Goal: Information Seeking & Learning: Find specific fact

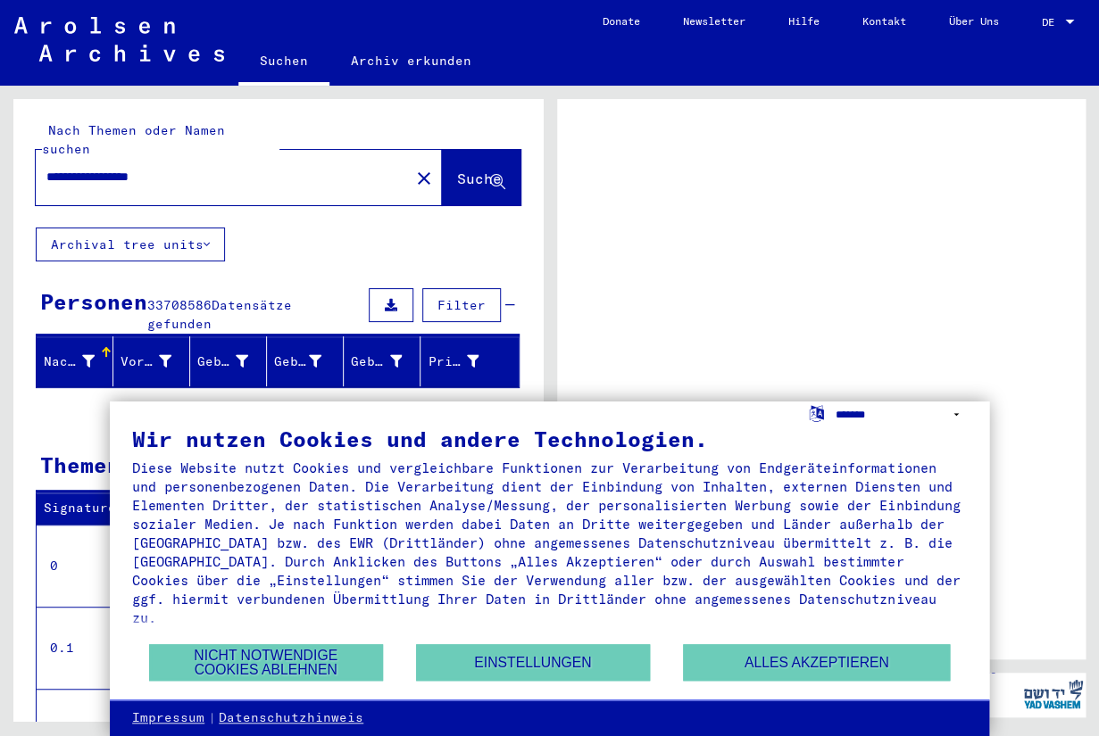
select select "*****"
click option "**********" at bounding box center [0, 0] width 0 height 0
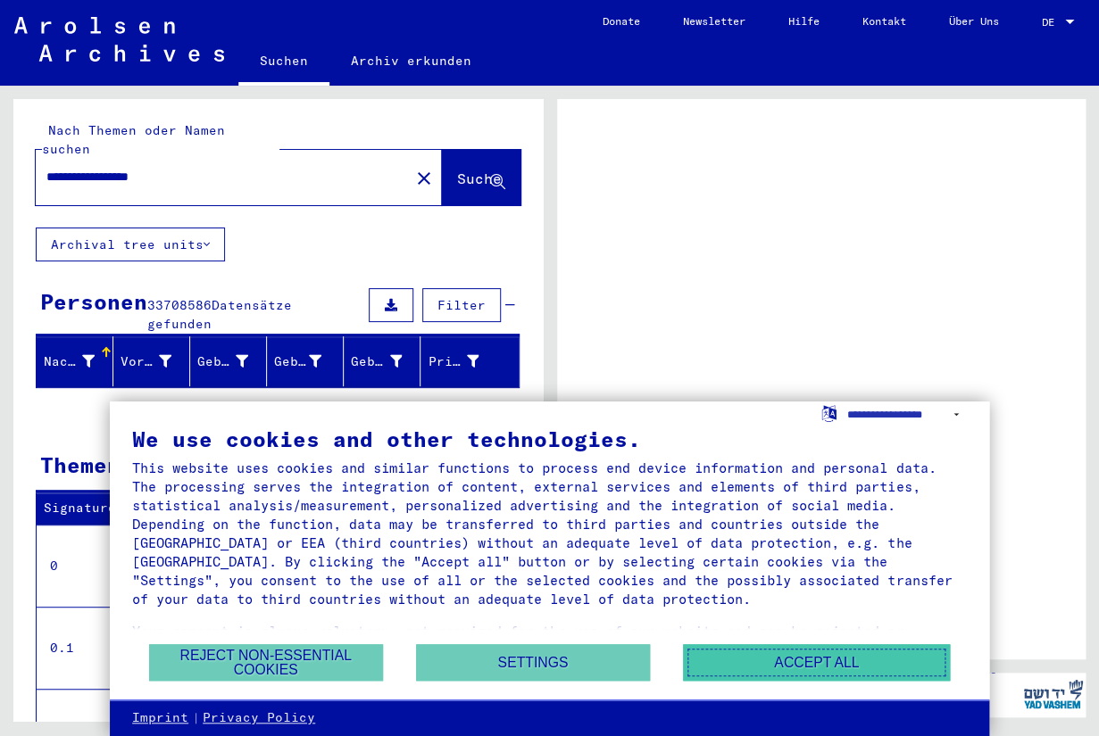
click at [850, 661] on button "Accept all" at bounding box center [816, 662] width 267 height 37
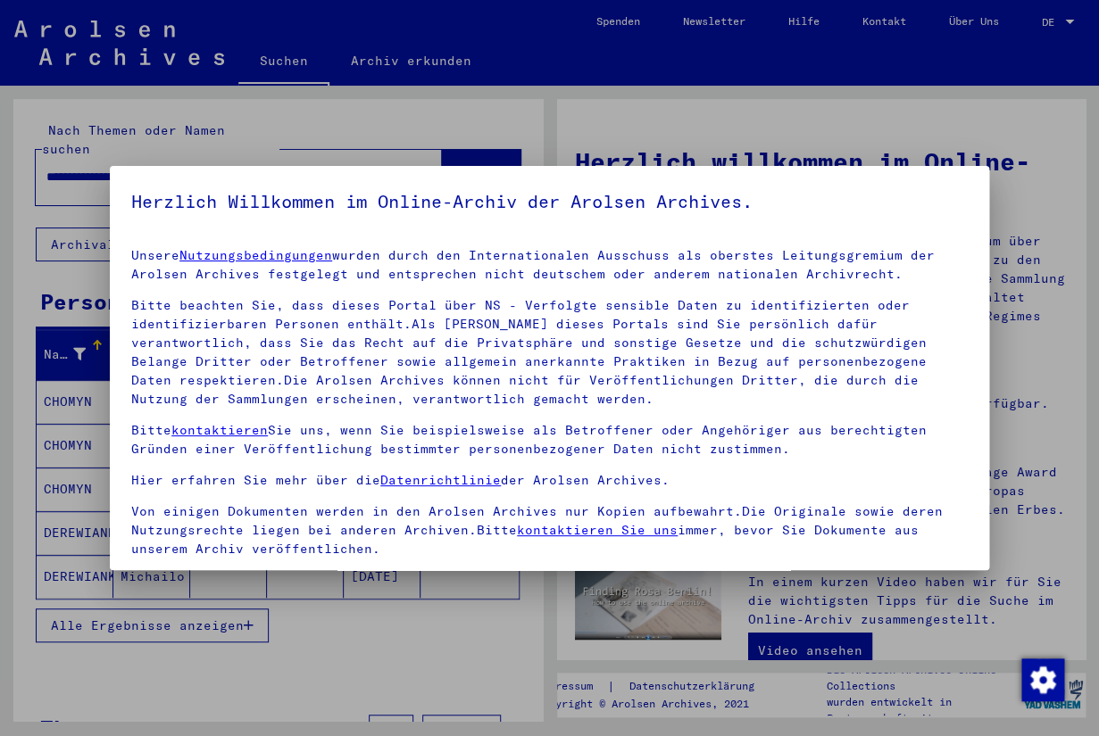
click at [124, 171] on mat-dialog-container "Herzlich Willkommen im Online-Archiv der Arolsen Archives. Unsere Nutzungsbedin…" at bounding box center [549, 368] width 879 height 405
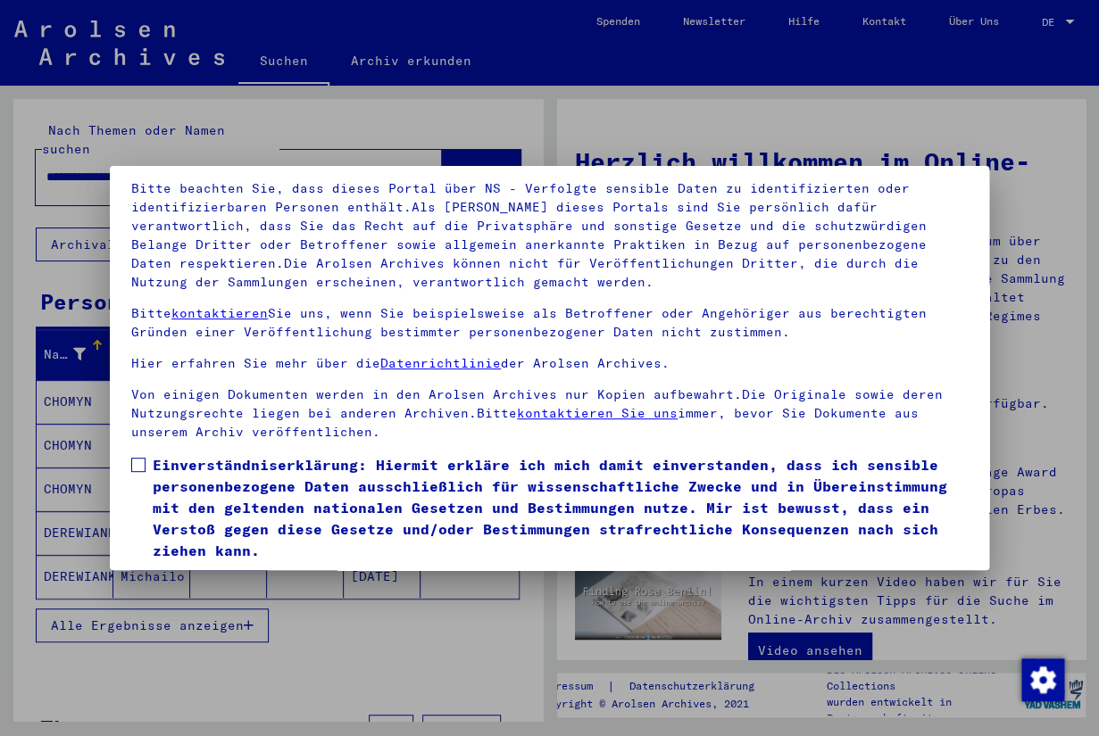
scroll to position [162, 0]
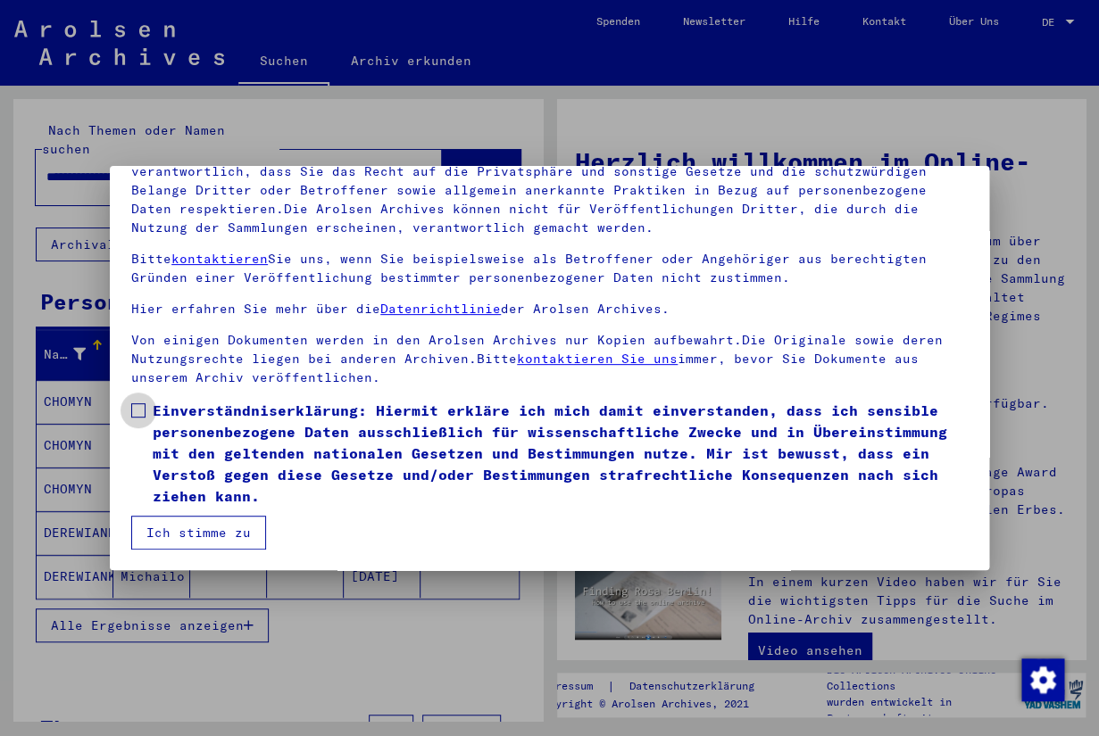
drag, startPoint x: 137, startPoint y: 407, endPoint x: 131, endPoint y: 414, distance: 9.5
click at [137, 411] on span at bounding box center [138, 410] width 14 height 14
click at [142, 414] on span at bounding box center [138, 410] width 14 height 14
click at [201, 533] on button "Ich stimme zu" at bounding box center [198, 533] width 135 height 34
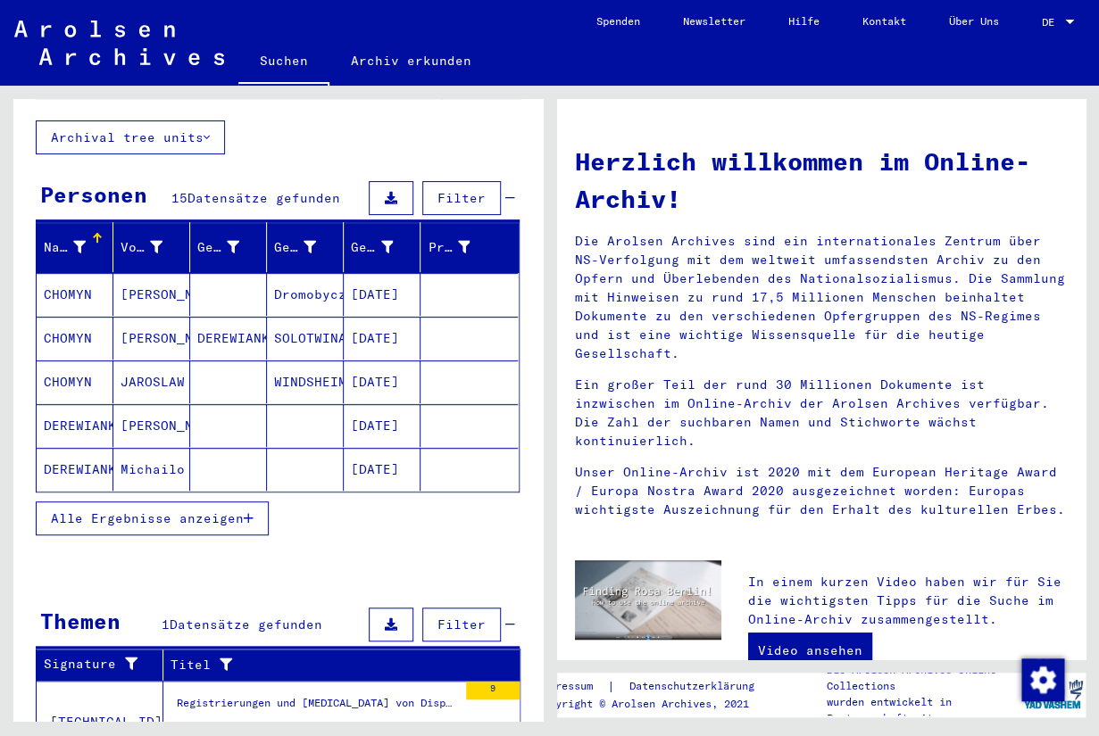
scroll to position [104, 0]
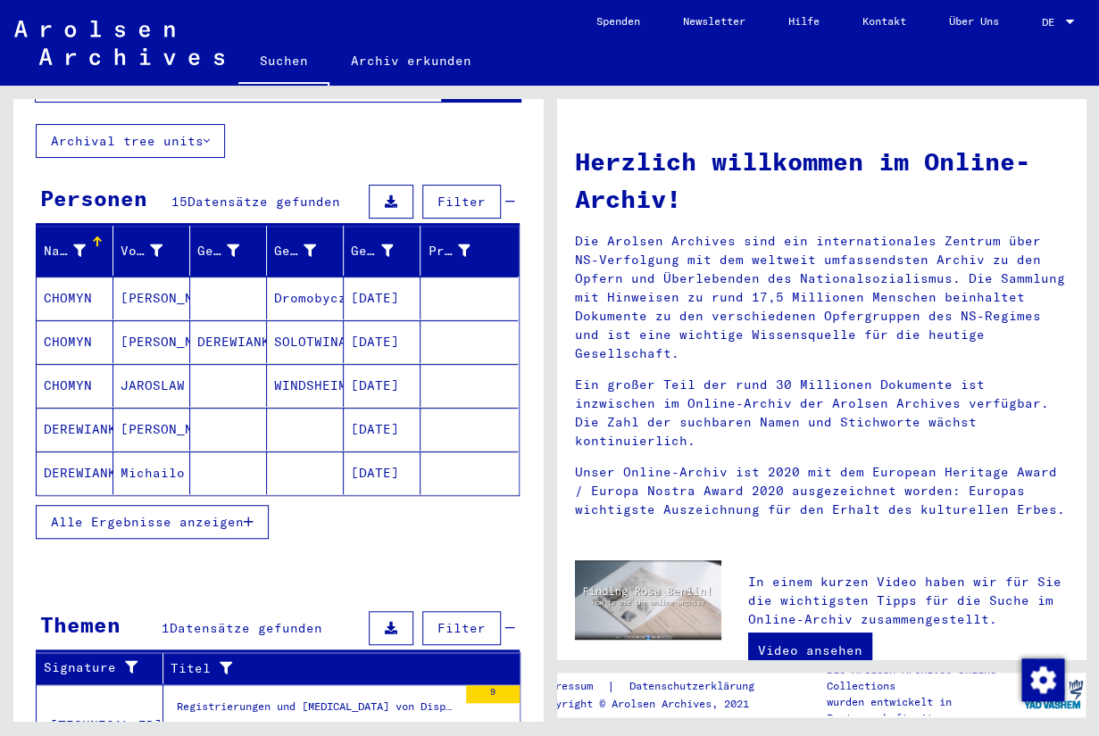
click at [104, 452] on mat-cell "DEREWIANKA" at bounding box center [75, 473] width 77 height 43
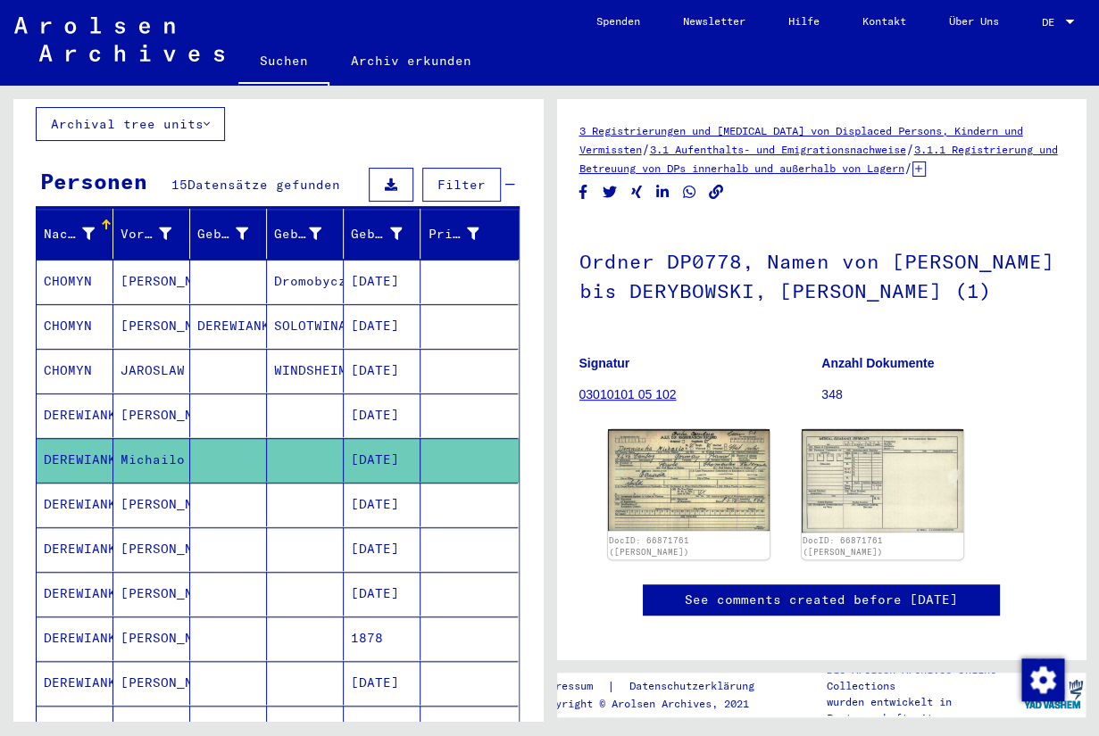
scroll to position [114, 0]
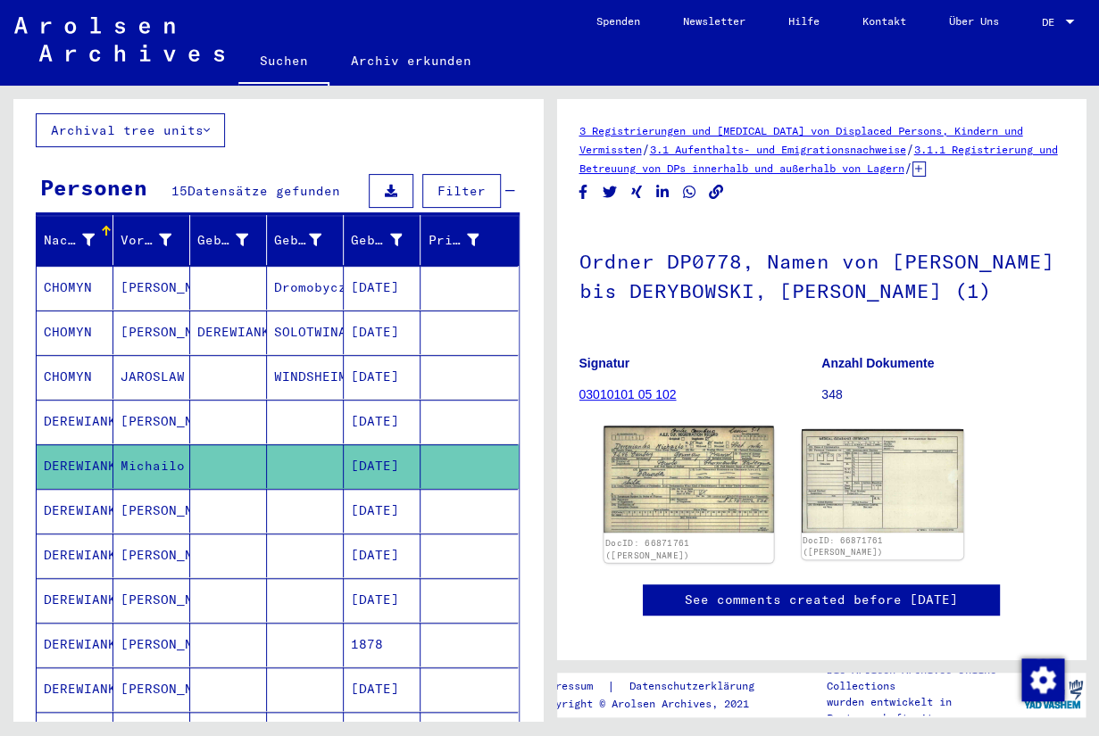
click at [696, 524] on img at bounding box center [688, 480] width 170 height 107
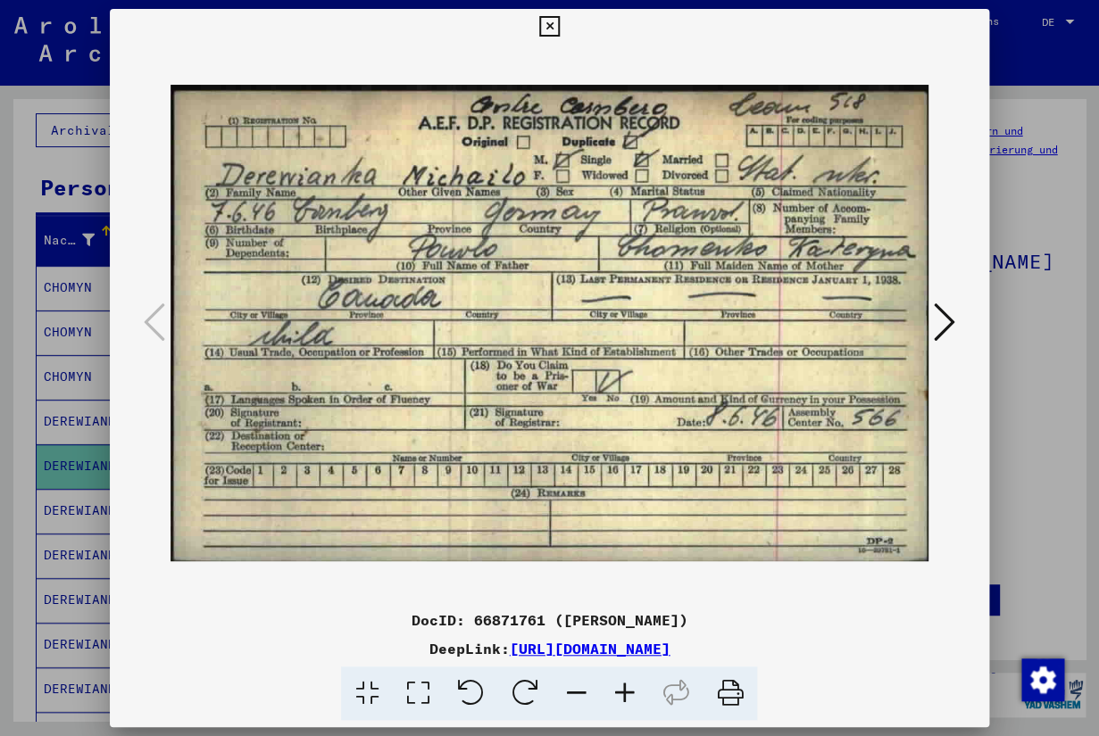
click at [560, 33] on icon at bounding box center [549, 26] width 21 height 21
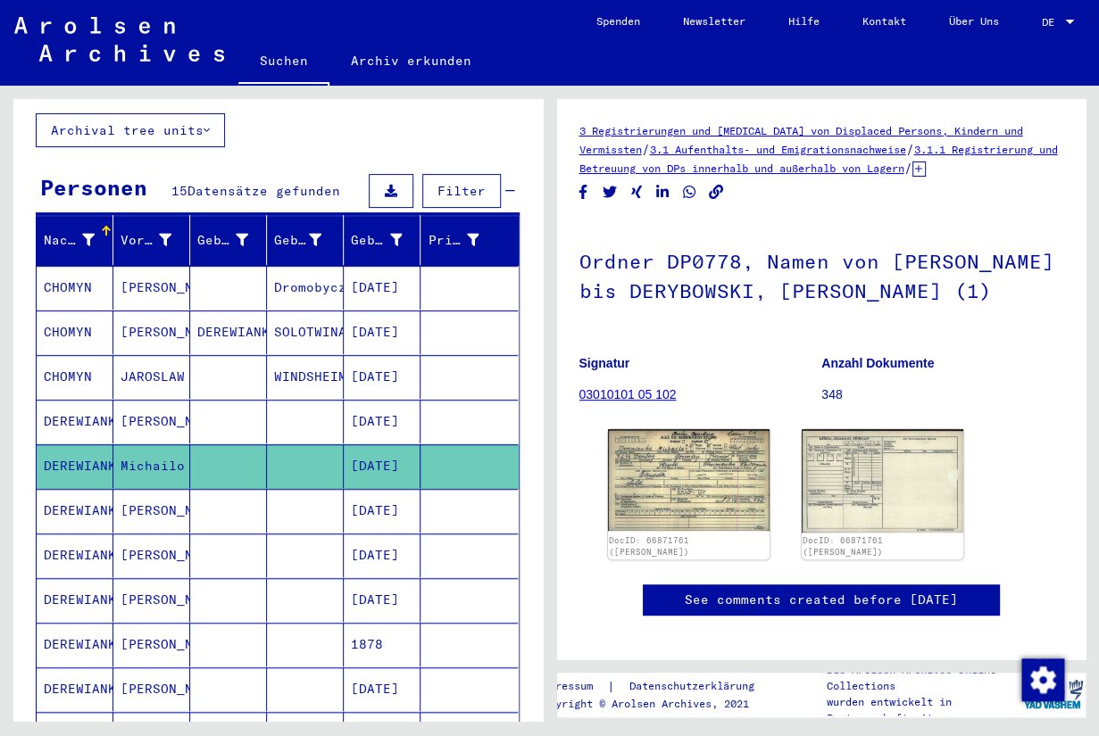
click at [141, 495] on mat-cell "[PERSON_NAME]" at bounding box center [151, 511] width 77 height 44
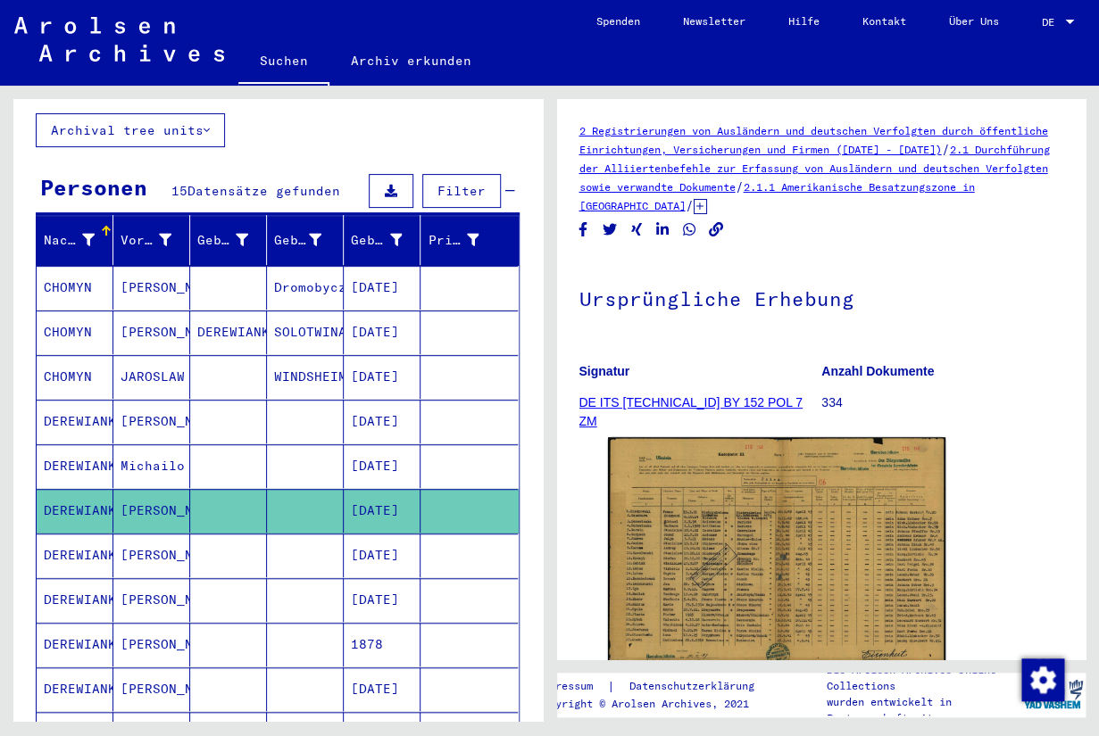
click at [137, 536] on mat-cell "[PERSON_NAME]" at bounding box center [151, 556] width 77 height 44
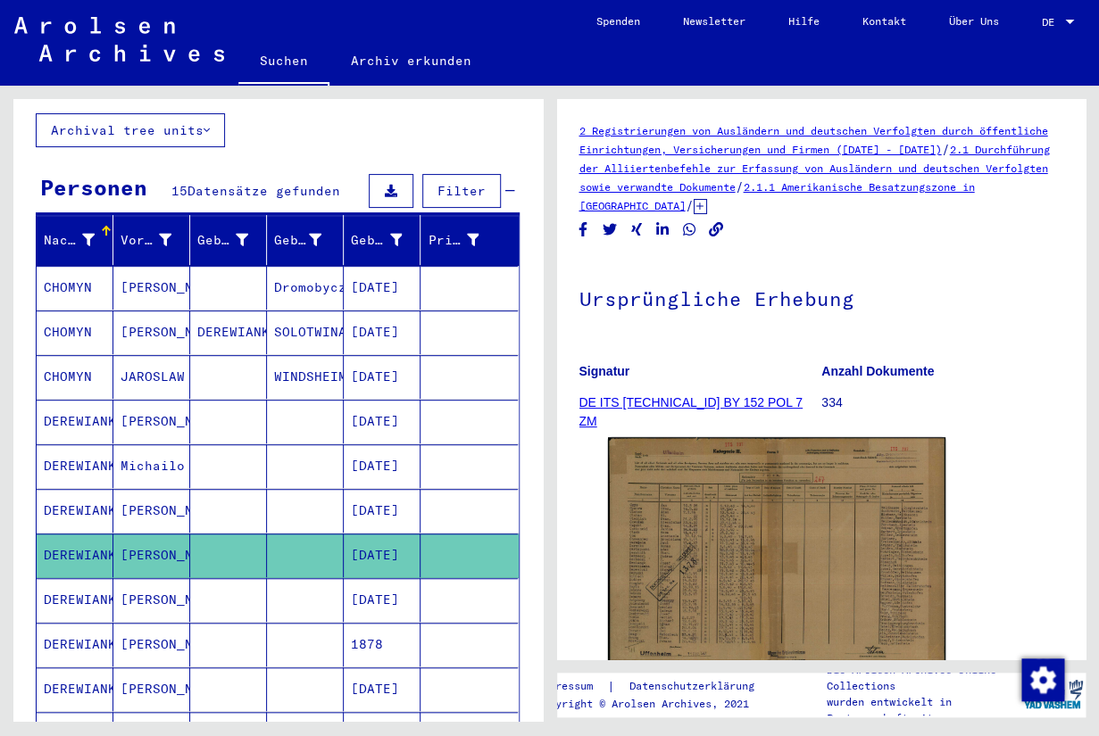
click at [140, 580] on mat-cell "[PERSON_NAME]" at bounding box center [151, 600] width 77 height 44
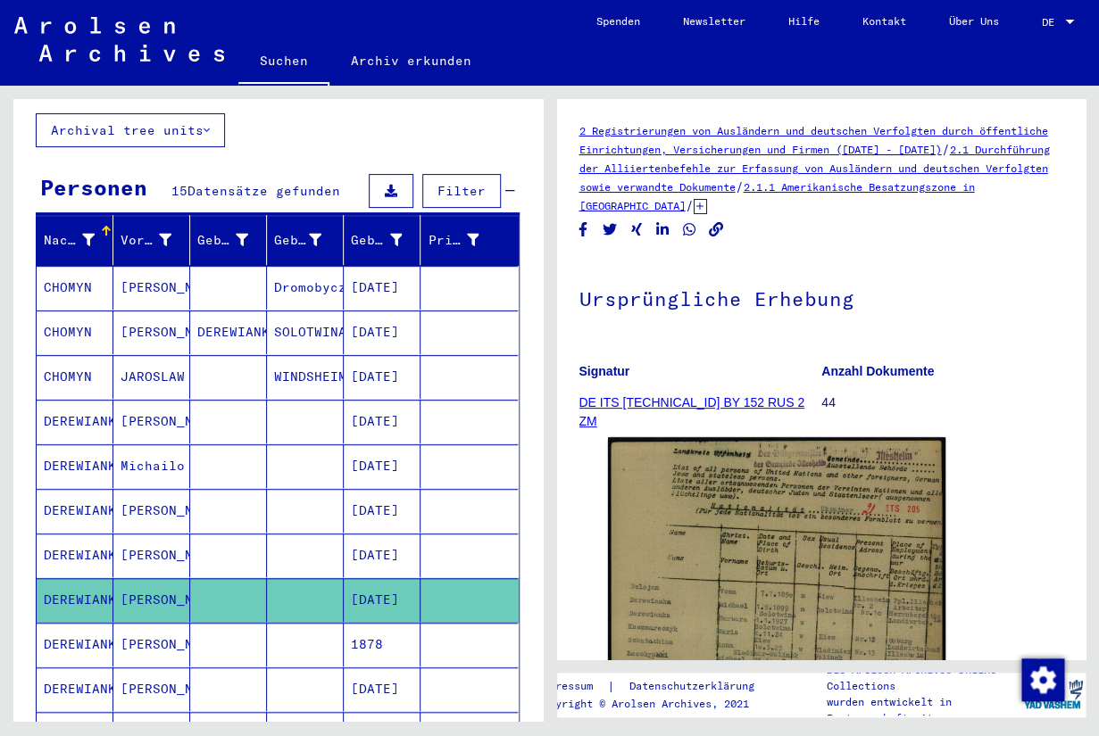
click at [154, 629] on mat-cell "[PERSON_NAME]" at bounding box center [151, 645] width 77 height 44
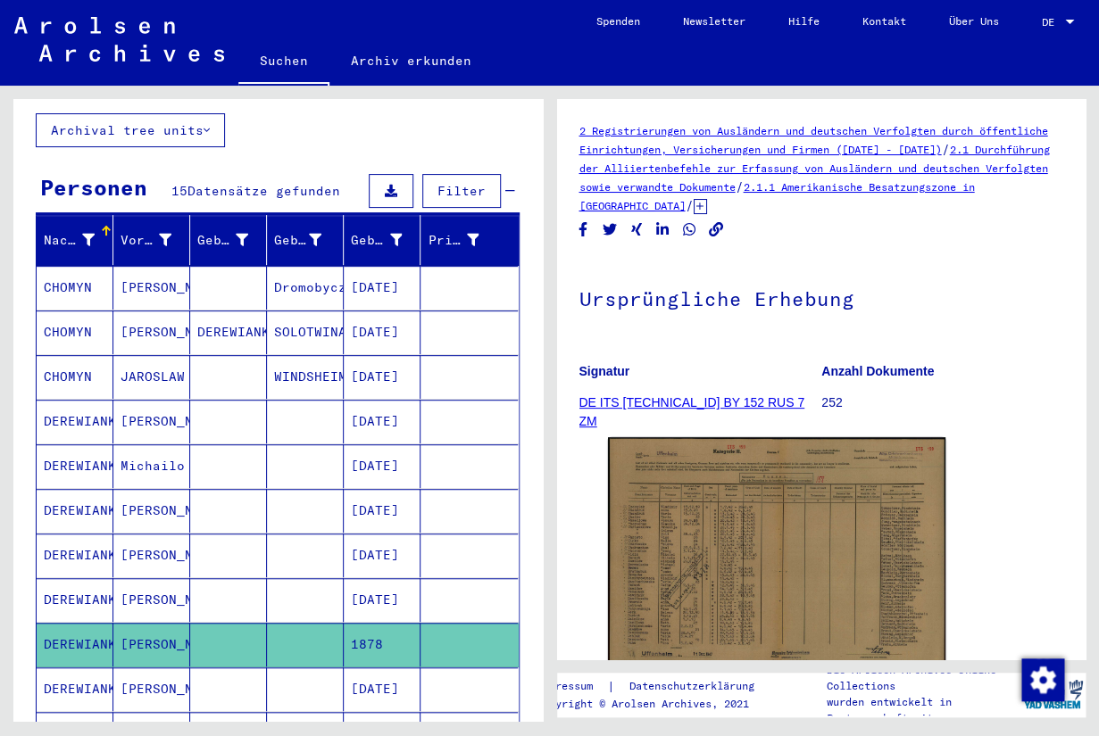
click at [1071, 20] on div at bounding box center [1069, 22] width 9 height 4
click at [1041, 30] on span "English" at bounding box center [1024, 31] width 44 height 13
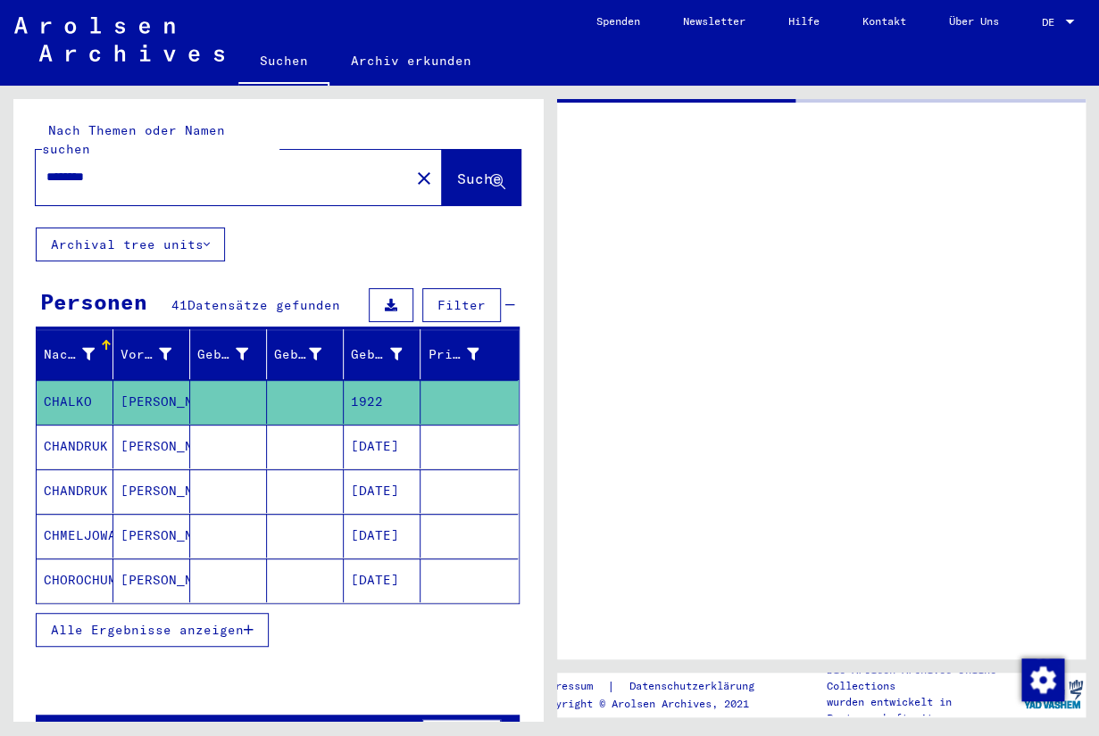
type input "**********"
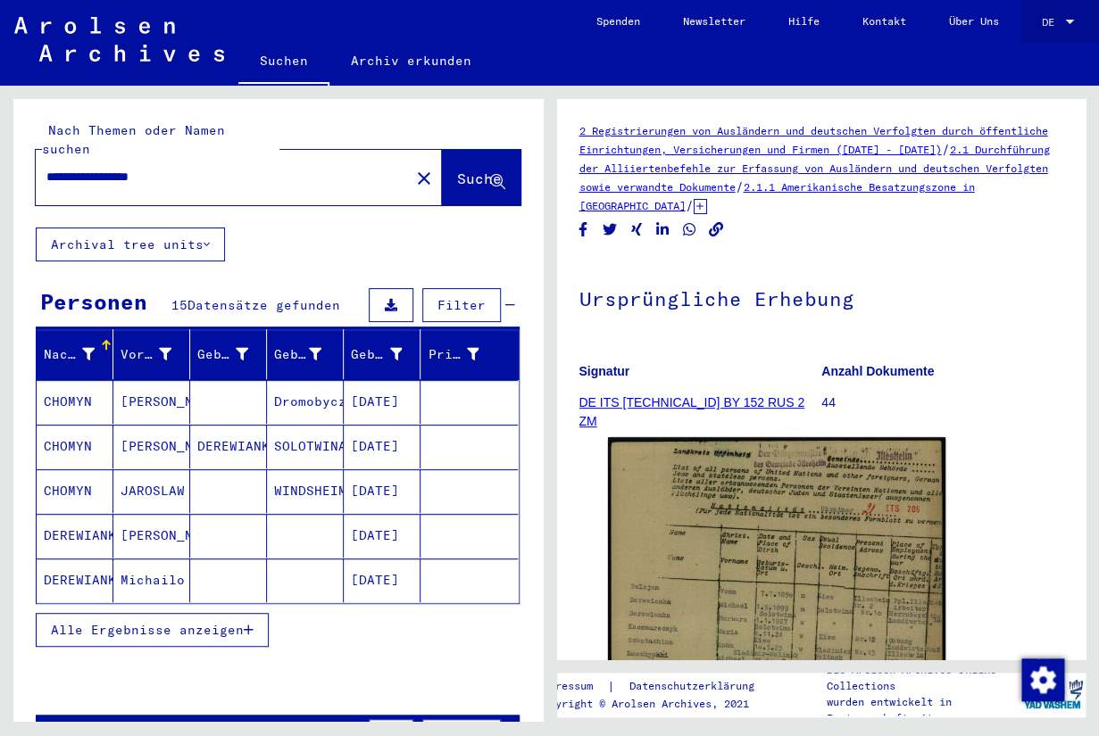
click at [1071, 21] on div at bounding box center [1069, 22] width 9 height 4
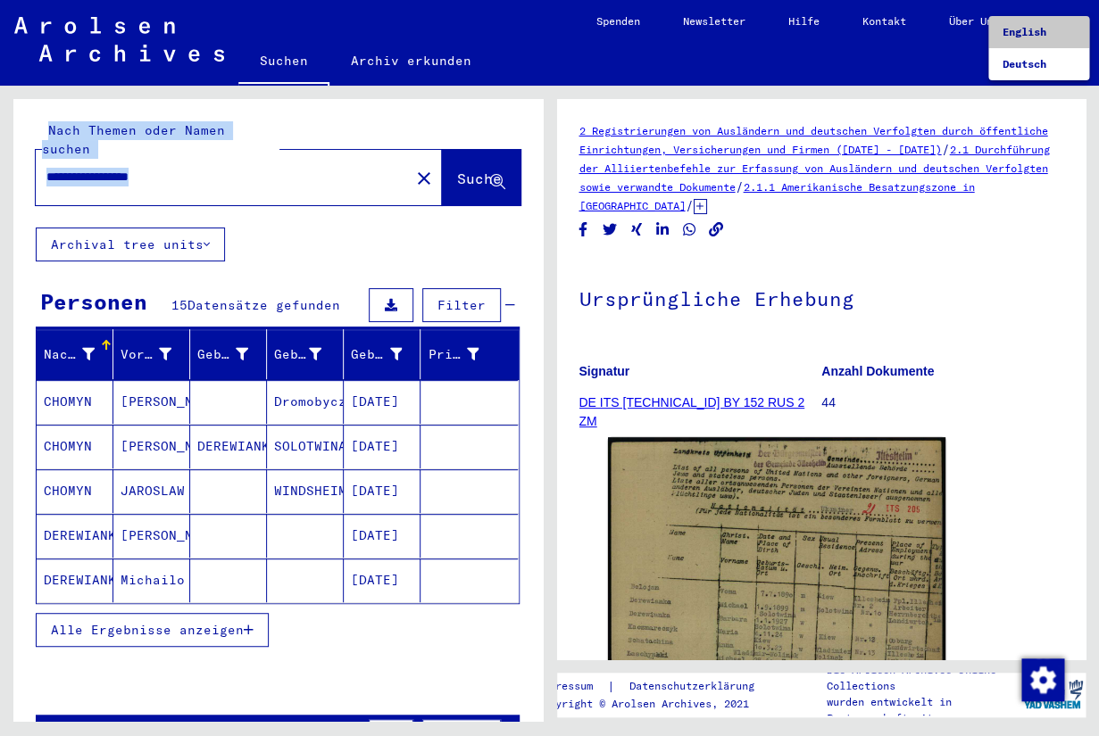
click at [1051, 37] on span "English" at bounding box center [1038, 32] width 72 height 32
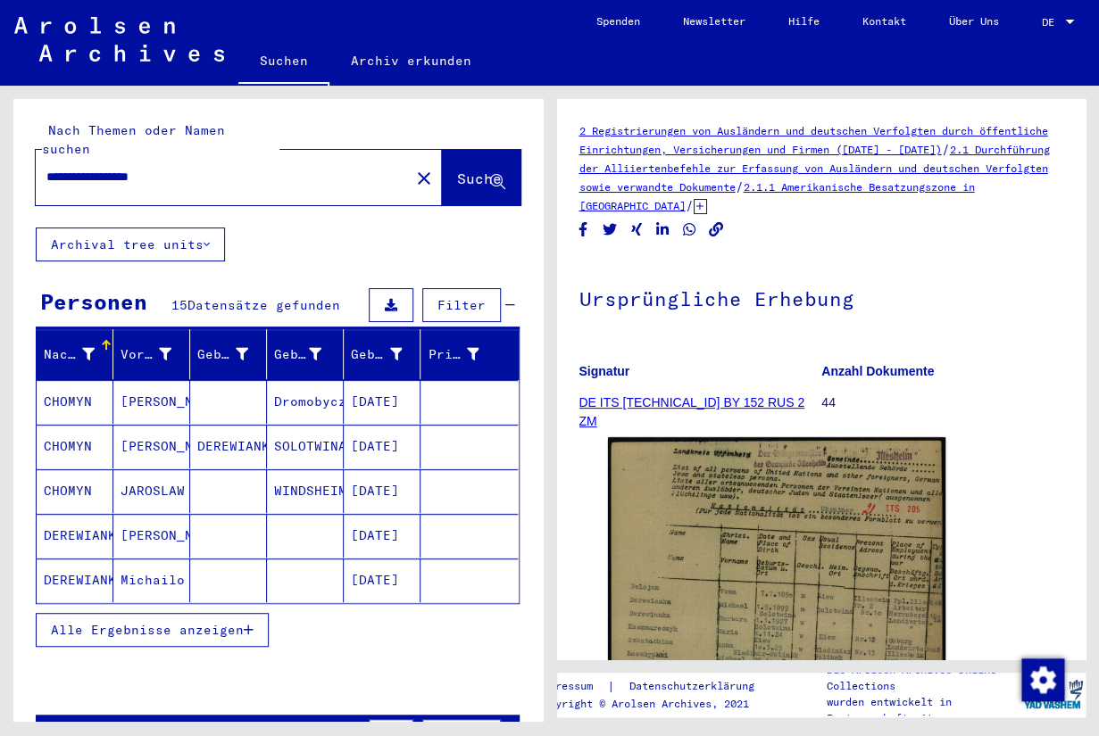
scroll to position [3, 0]
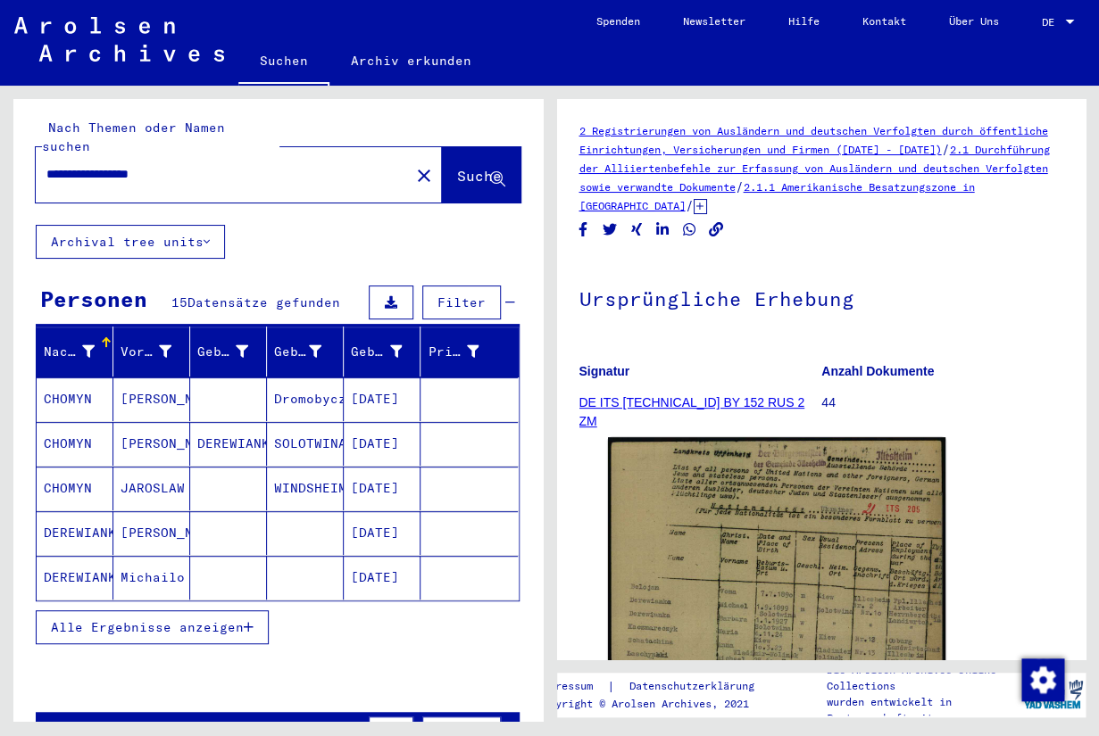
click at [149, 467] on mat-cell "JAROSLAW" at bounding box center [151, 489] width 77 height 44
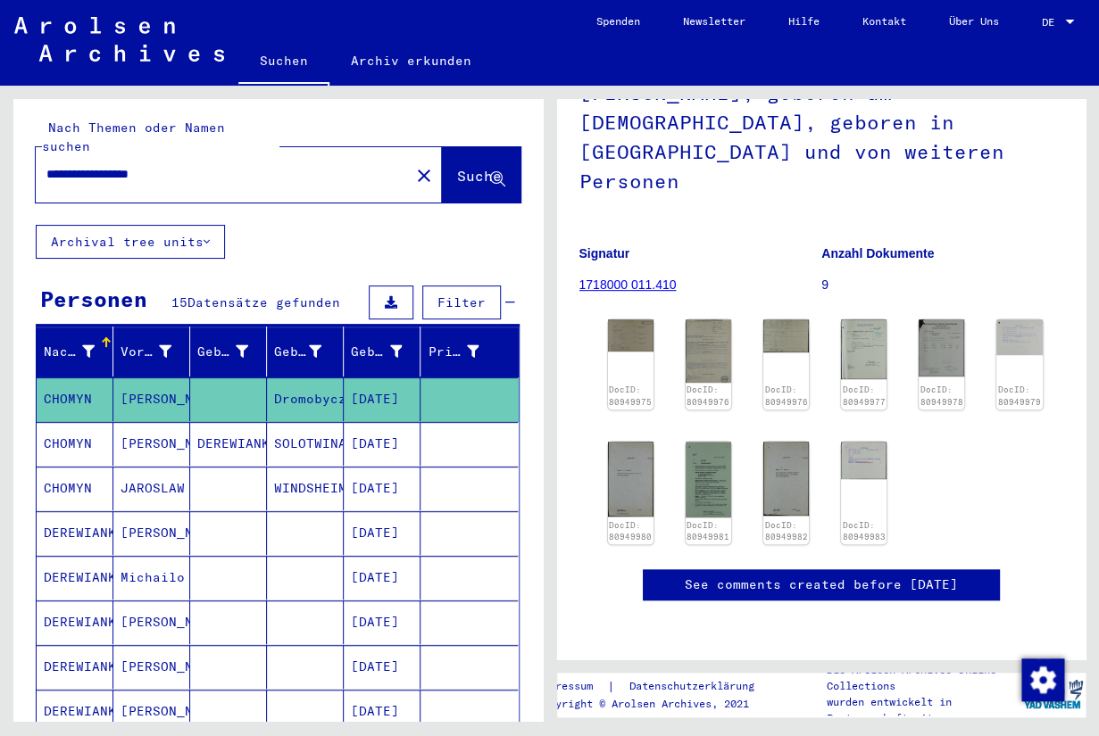
scroll to position [262, 0]
click at [713, 439] on img at bounding box center [708, 479] width 48 height 80
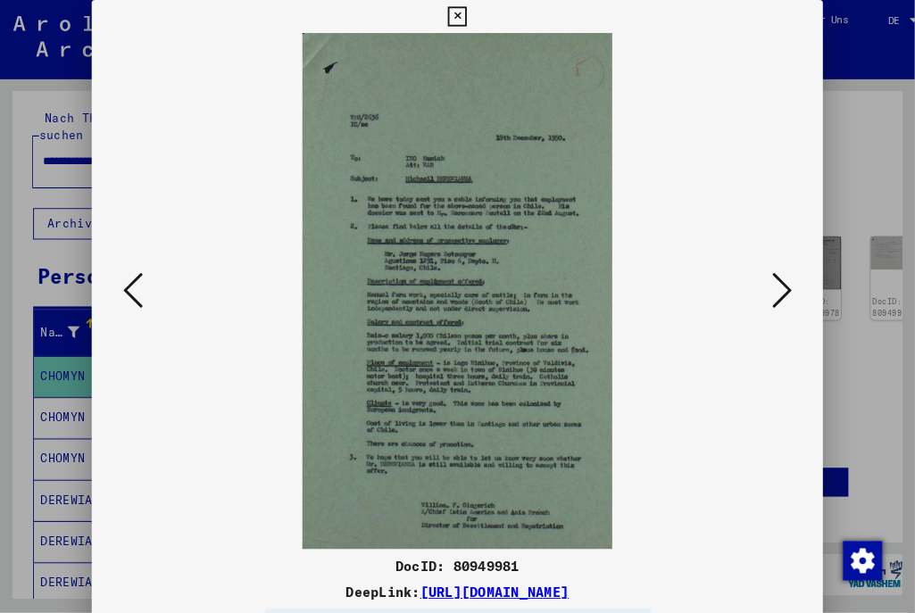
scroll to position [311, 0]
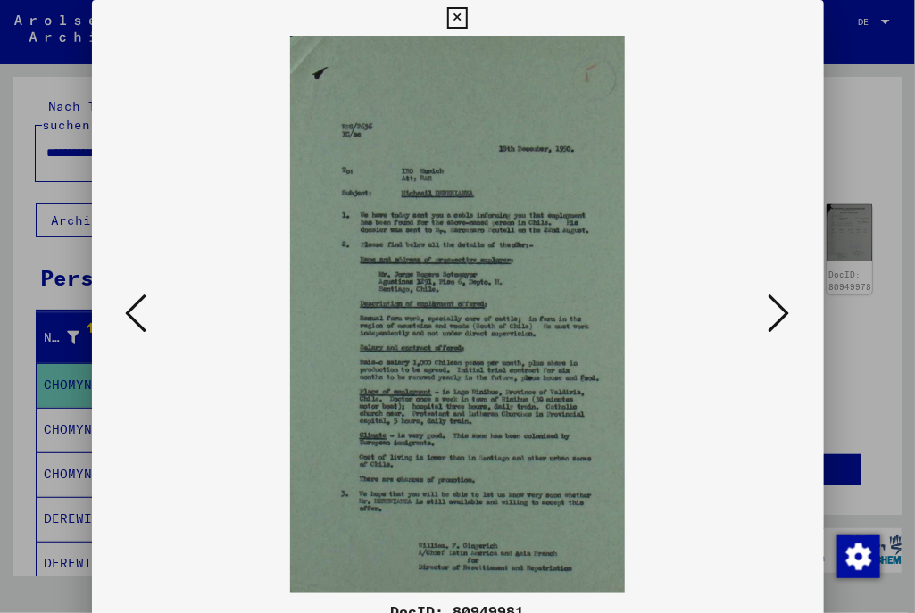
click at [781, 316] on icon at bounding box center [778, 313] width 21 height 43
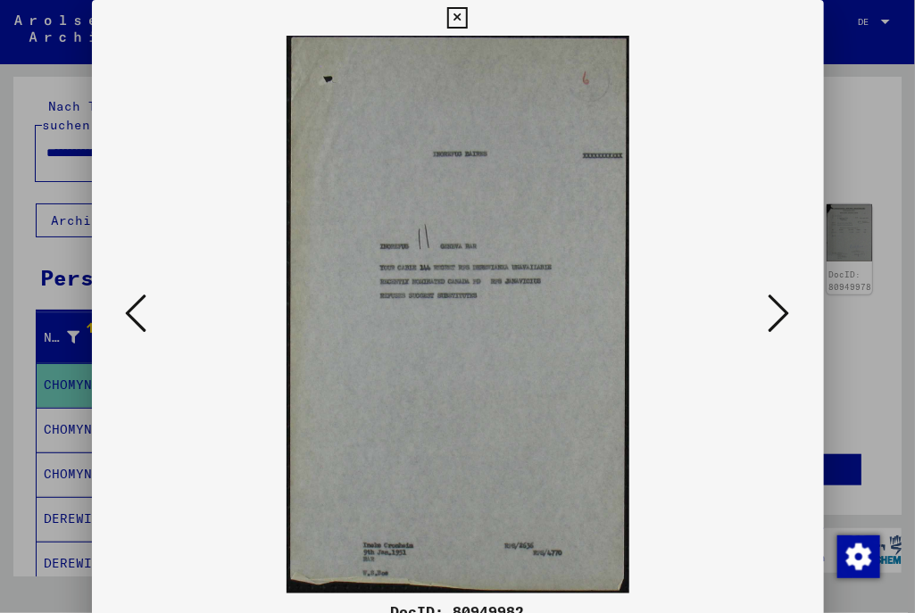
click at [781, 316] on icon at bounding box center [778, 313] width 21 height 43
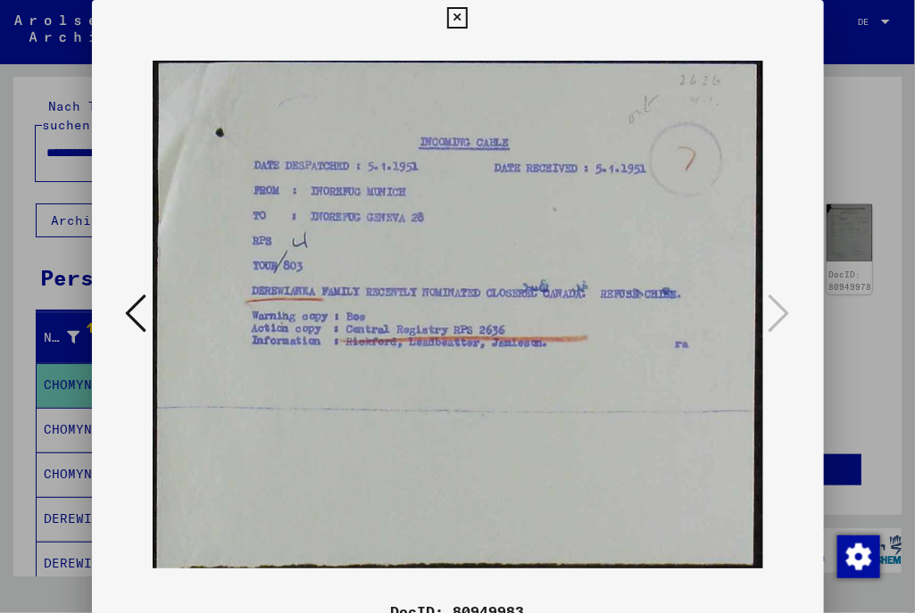
click at [130, 299] on icon at bounding box center [136, 313] width 21 height 43
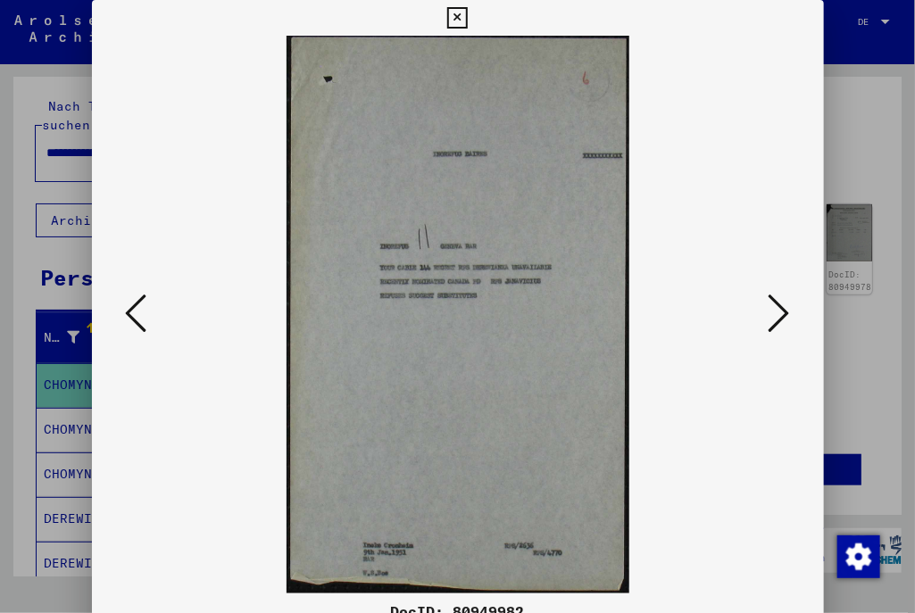
click at [130, 300] on icon at bounding box center [136, 313] width 21 height 43
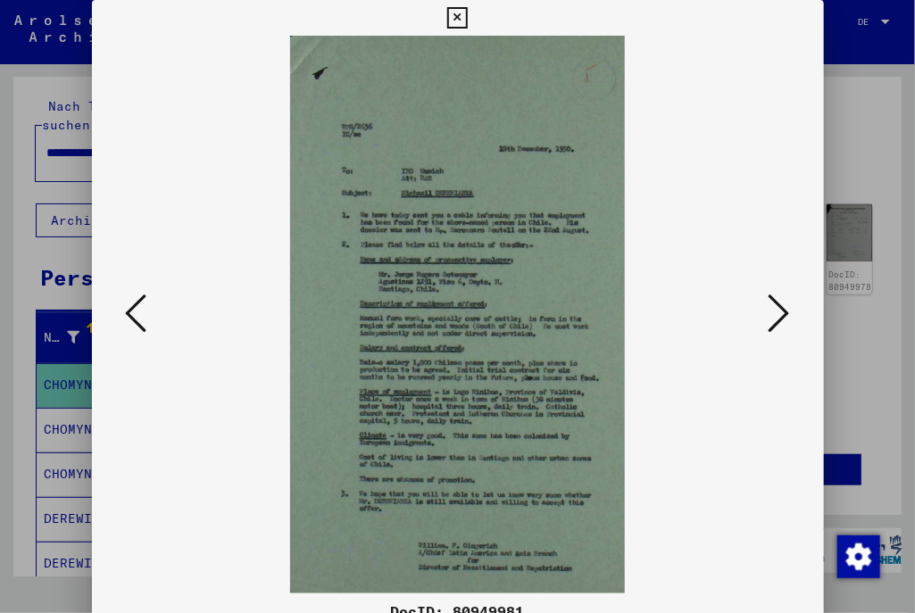
click at [130, 300] on icon at bounding box center [136, 313] width 21 height 43
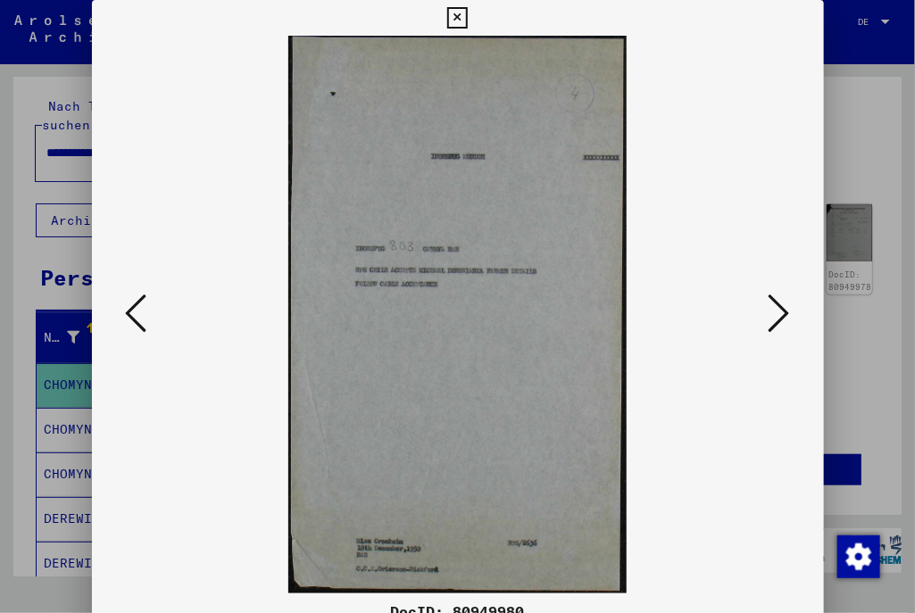
click at [130, 300] on icon at bounding box center [136, 313] width 21 height 43
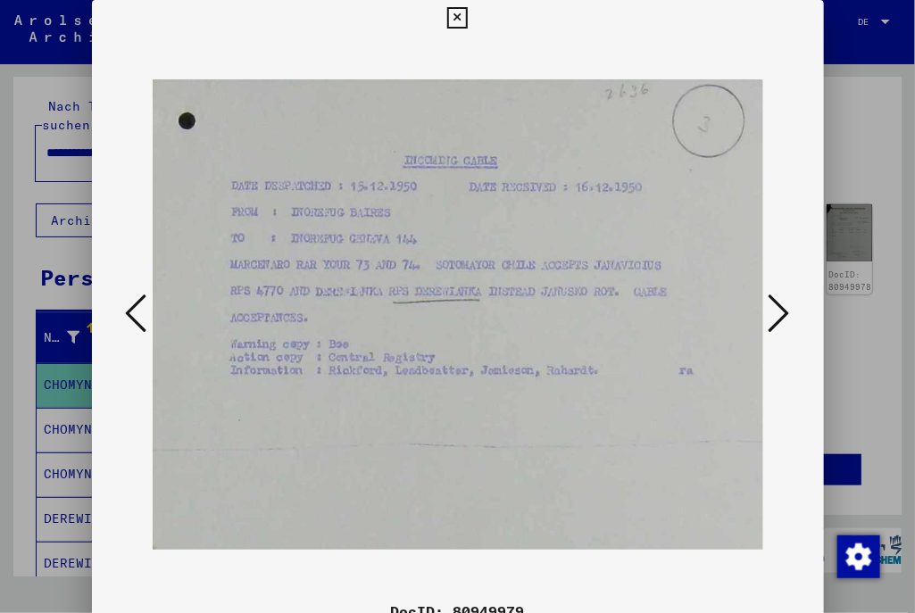
click at [130, 300] on icon at bounding box center [136, 313] width 21 height 43
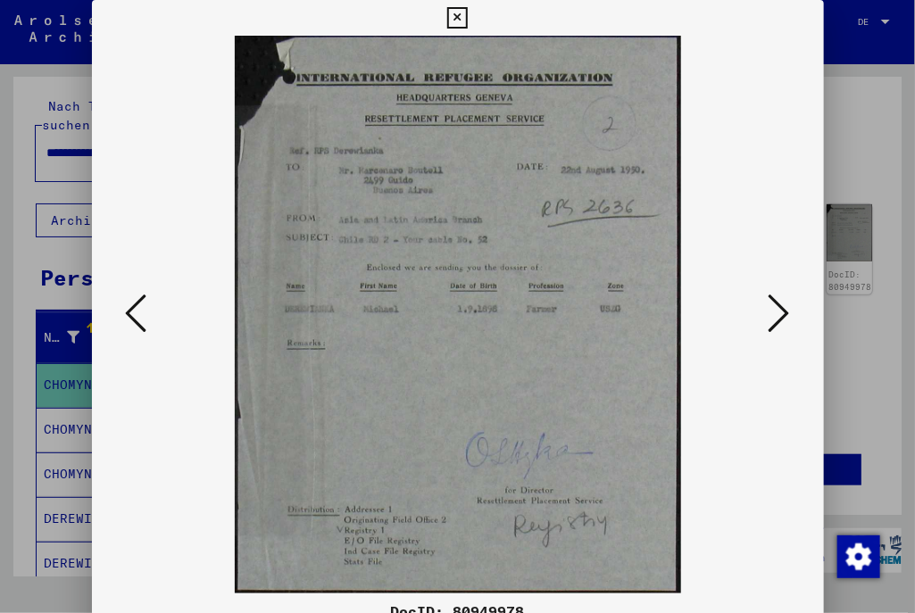
click at [130, 300] on icon at bounding box center [136, 313] width 21 height 43
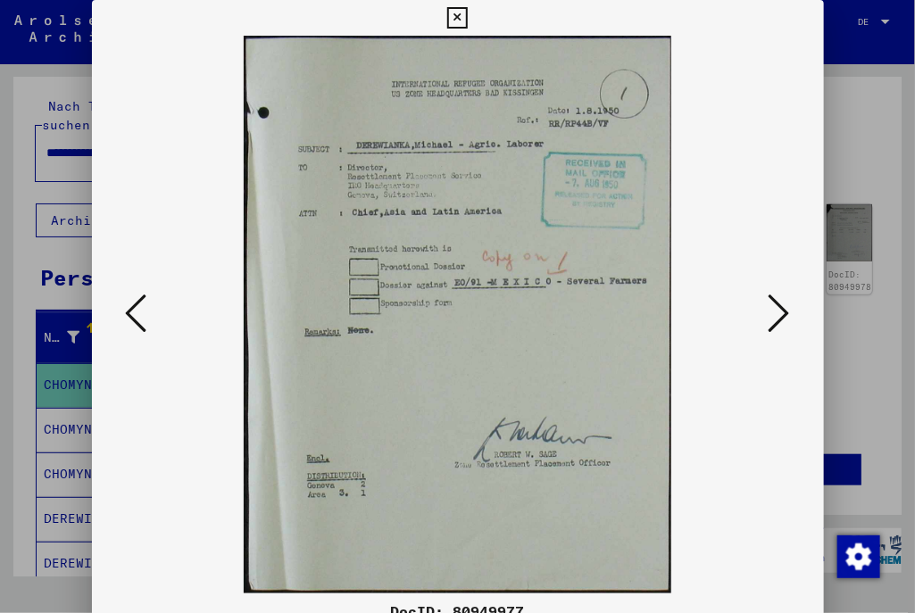
click at [130, 300] on icon at bounding box center [136, 313] width 21 height 43
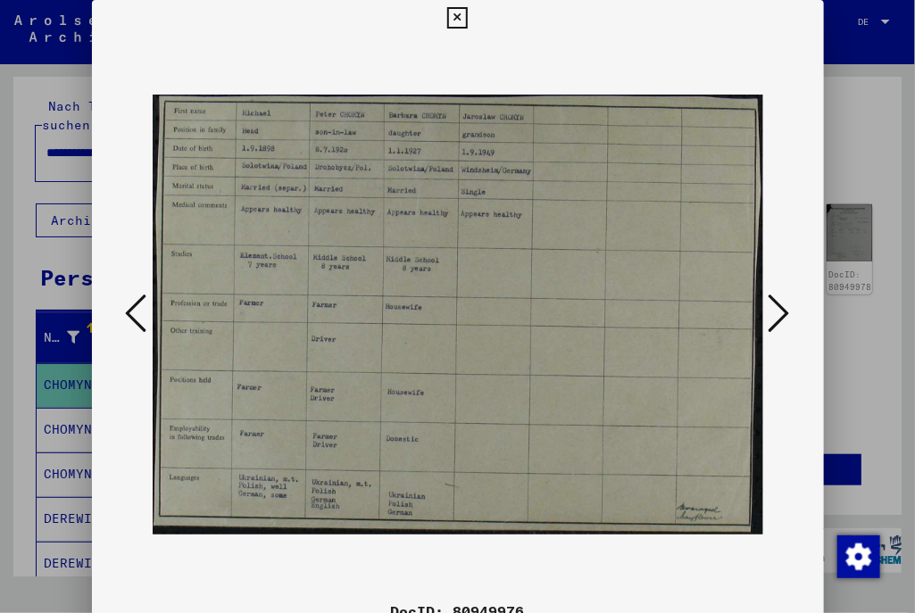
click at [129, 308] on icon at bounding box center [136, 313] width 21 height 43
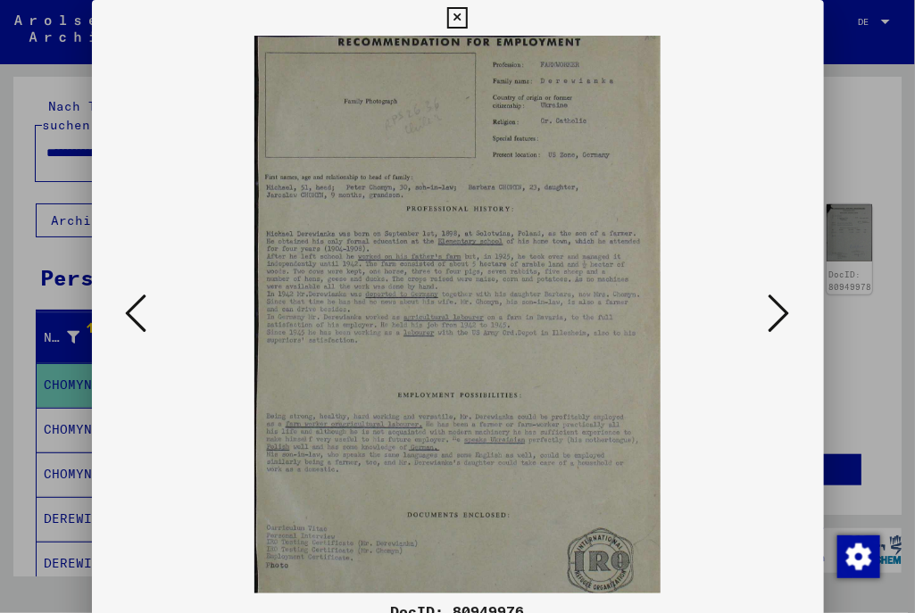
click at [129, 308] on icon at bounding box center [136, 313] width 21 height 43
